Goal: Information Seeking & Learning: Check status

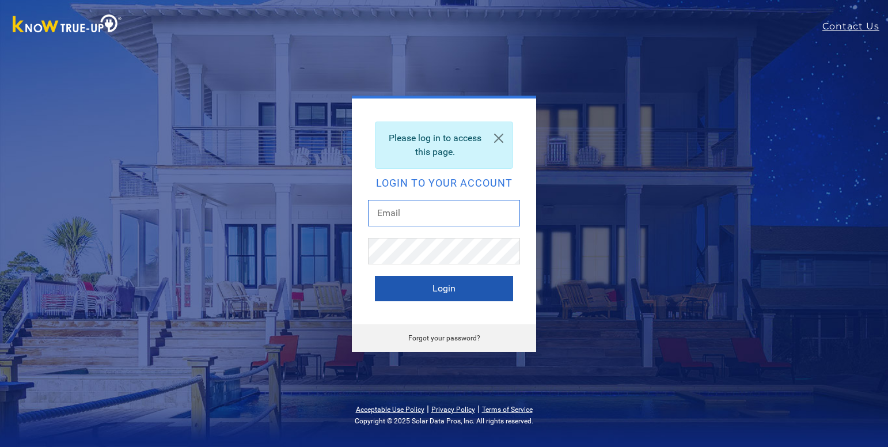
type input "[EMAIL_ADDRESS][DOMAIN_NAME]"
click at [417, 288] on button "Login" at bounding box center [444, 288] width 138 height 25
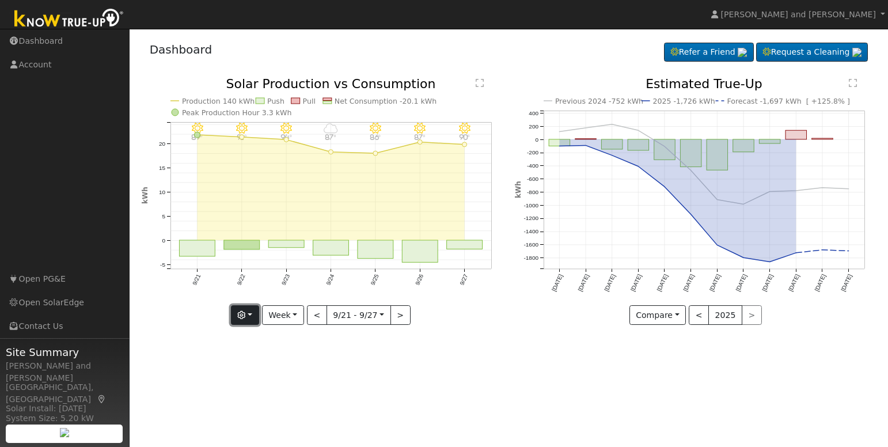
click at [258, 316] on button "button" at bounding box center [245, 315] width 28 height 20
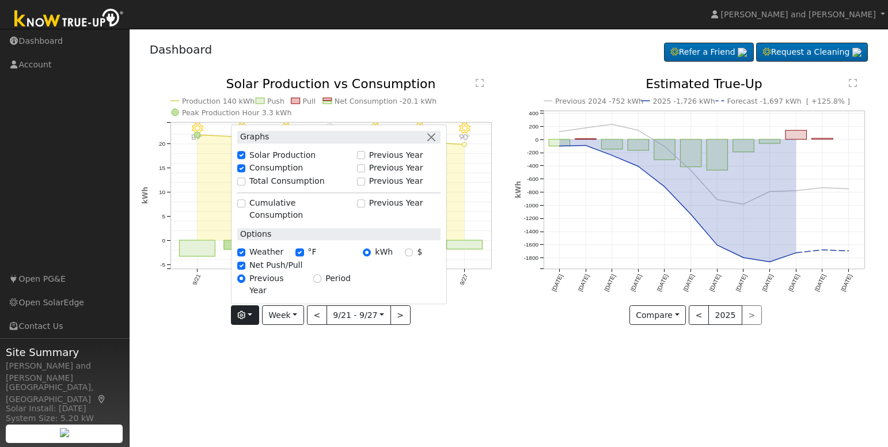
click at [245, 188] on div "Total Consumption" at bounding box center [293, 182] width 113 height 12
click at [242, 185] on input "Total Consumption" at bounding box center [241, 181] width 8 height 8
checkbox input "true"
click at [346, 353] on div "User Profile First name Last name Email Email Notifications No Emails No Emails…" at bounding box center [509, 238] width 758 height 418
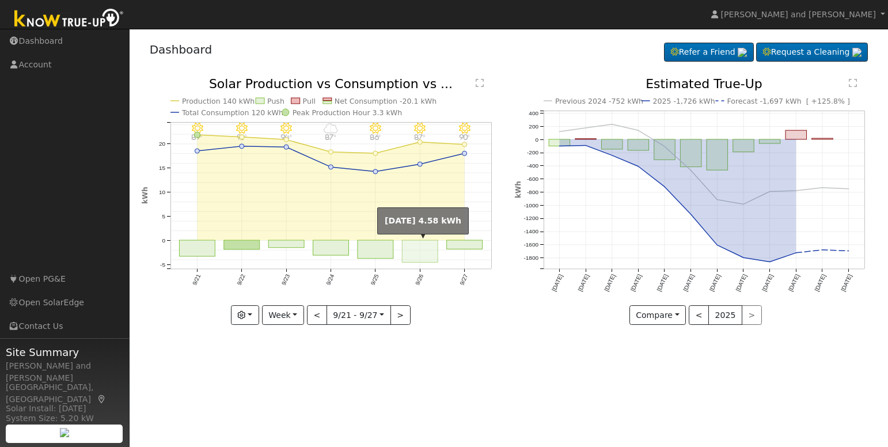
click at [406, 250] on rect "onclick=""" at bounding box center [420, 251] width 36 height 22
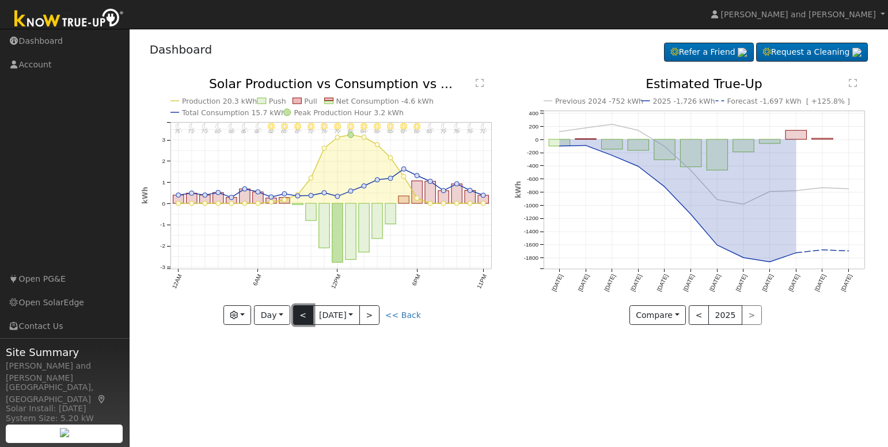
click at [299, 319] on button "<" at bounding box center [303, 315] width 20 height 20
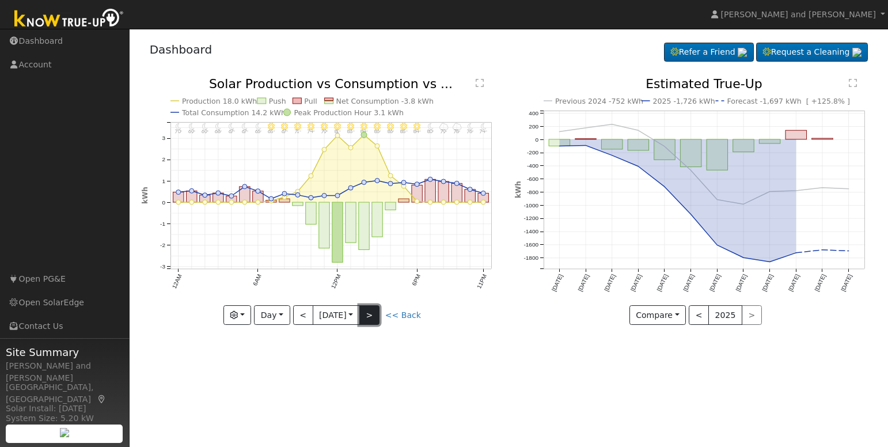
click at [377, 316] on button ">" at bounding box center [369, 315] width 20 height 20
click at [376, 318] on button ">" at bounding box center [369, 315] width 20 height 20
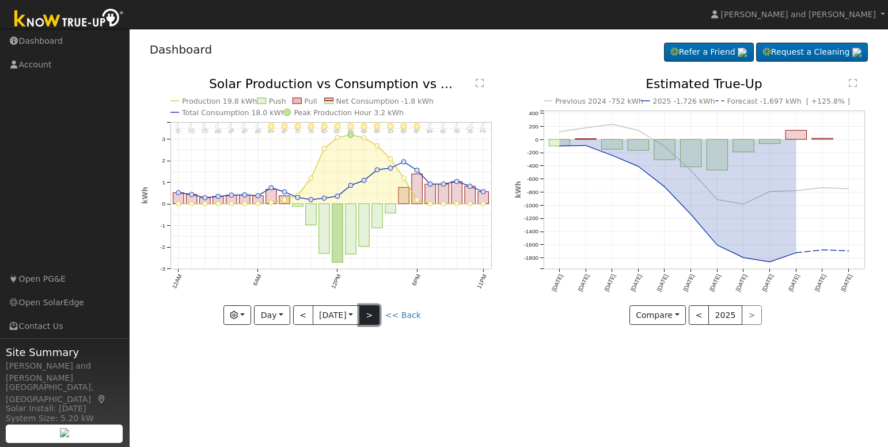
click at [372, 315] on button ">" at bounding box center [369, 315] width 20 height 20
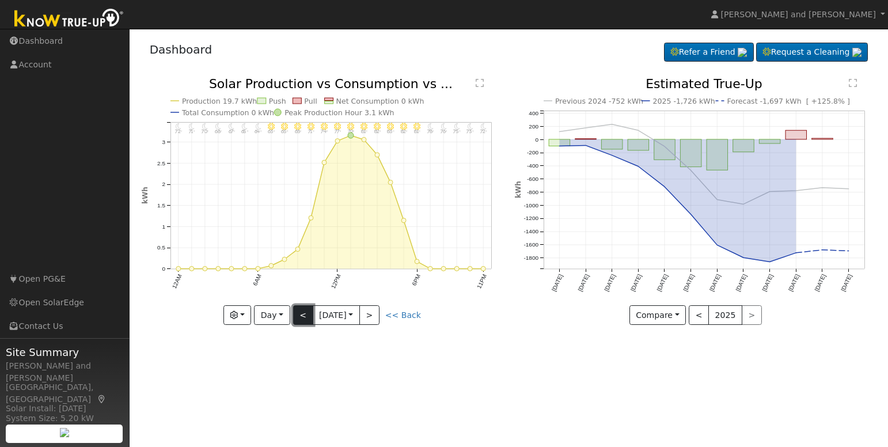
click at [306, 316] on button "<" at bounding box center [303, 315] width 20 height 20
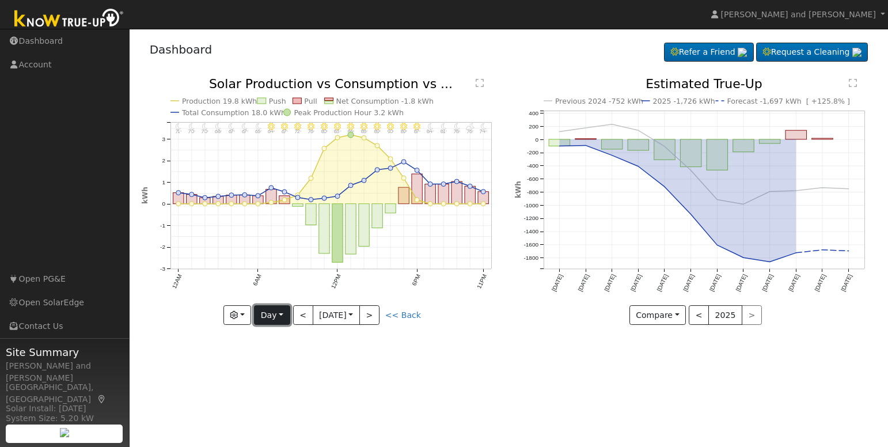
click at [279, 317] on button "Day" at bounding box center [272, 315] width 36 height 20
click at [288, 368] on link "Month" at bounding box center [294, 371] width 80 height 16
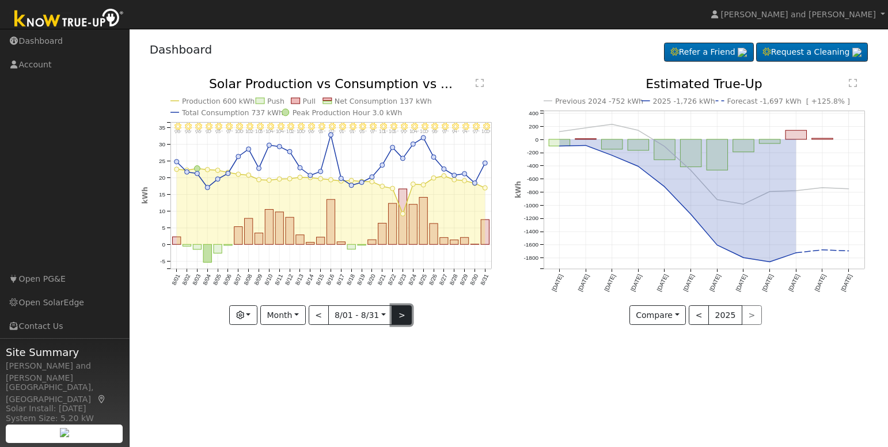
click at [402, 313] on button ">" at bounding box center [401, 315] width 20 height 20
type input "2025-09-01"
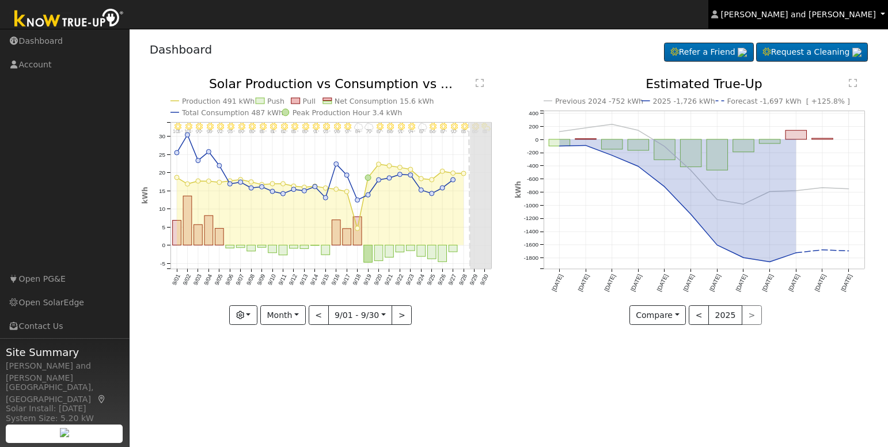
click at [802, 14] on span "Michael and Connie Harris" at bounding box center [798, 14] width 155 height 9
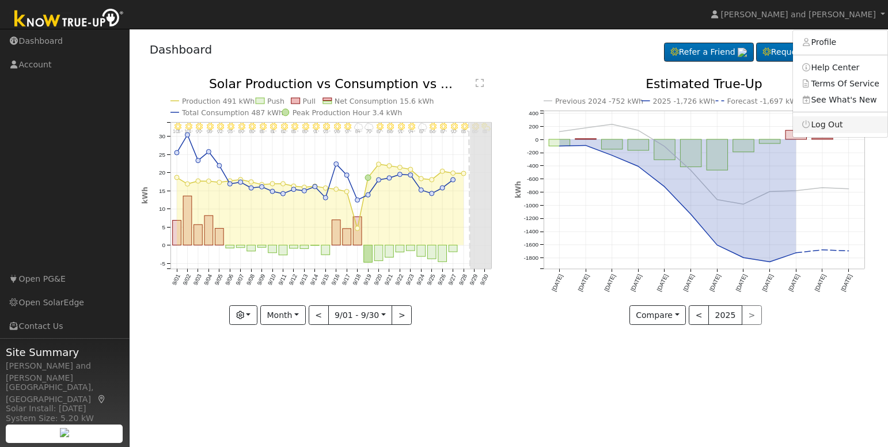
click at [811, 127] on icon at bounding box center [806, 124] width 10 height 8
